Goal: Task Accomplishment & Management: Manage account settings

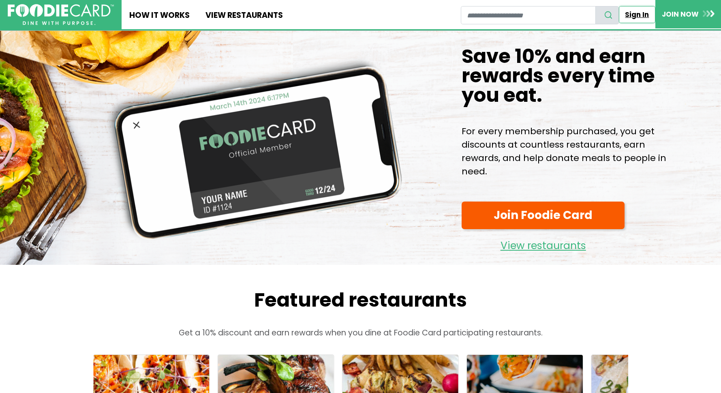
click at [630, 11] on link "Sign In" at bounding box center [637, 14] width 36 height 17
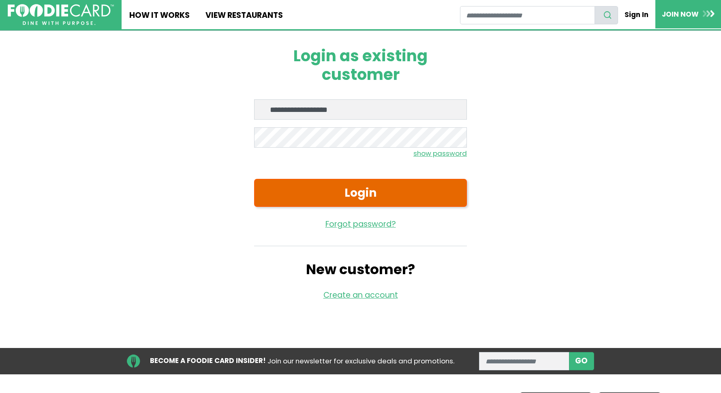
type input "**********"
click at [314, 193] on button "Login" at bounding box center [360, 193] width 213 height 28
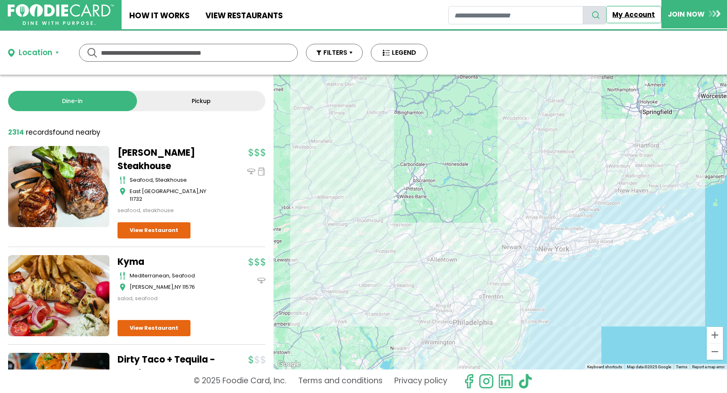
click at [624, 13] on link "My Account" at bounding box center [633, 14] width 55 height 17
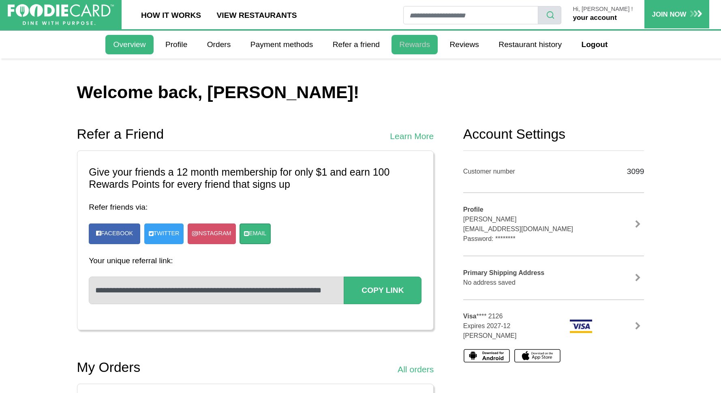
click at [413, 41] on link "Rewards" at bounding box center [415, 44] width 46 height 19
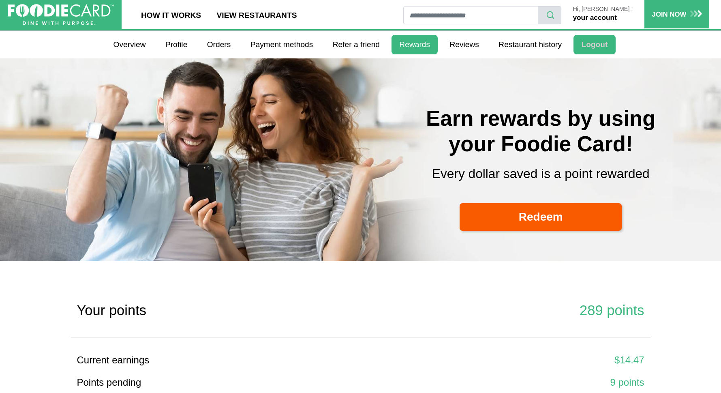
click at [601, 45] on link "Logout" at bounding box center [594, 44] width 42 height 19
